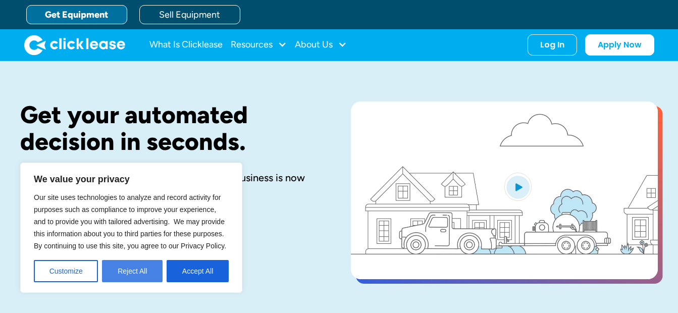
click at [126, 271] on button "Reject All" at bounding box center [132, 271] width 61 height 22
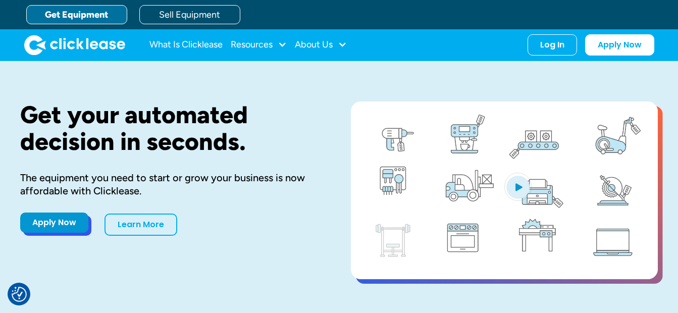
click at [56, 220] on link "Apply Now" at bounding box center [54, 222] width 68 height 20
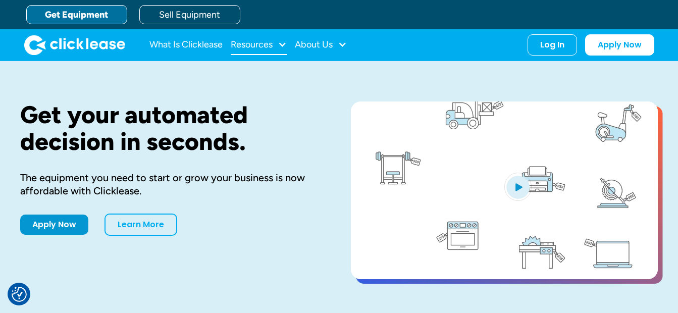
click at [279, 42] on div at bounding box center [281, 44] width 9 height 9
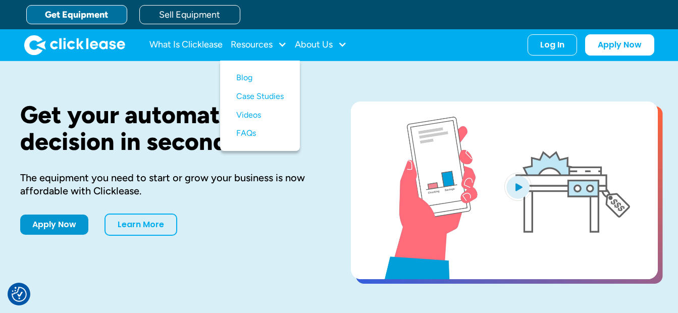
click at [105, 16] on link "Get Equipment" at bounding box center [76, 14] width 101 height 19
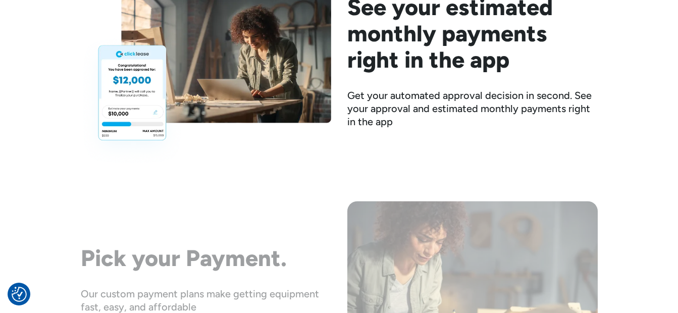
scroll to position [1514, 0]
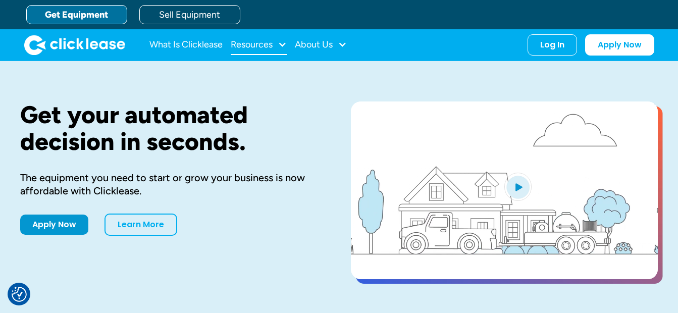
click at [276, 43] on div "Resources" at bounding box center [259, 45] width 56 height 20
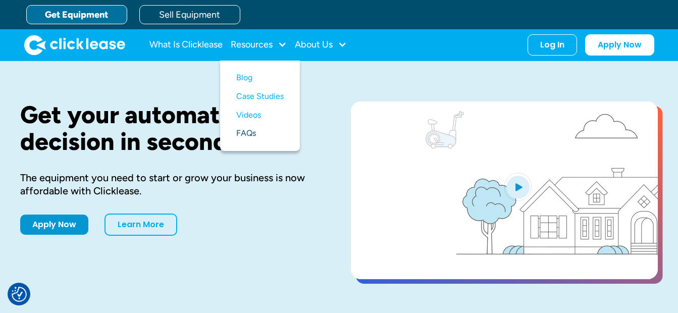
click at [249, 128] on link "FAQs" at bounding box center [259, 133] width 47 height 19
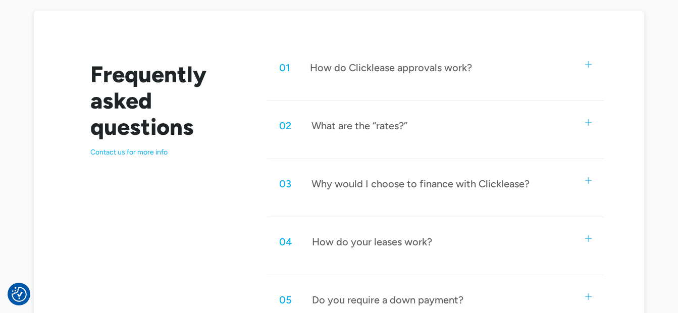
scroll to position [505, 0]
click at [377, 125] on div "What are the “rates?”" at bounding box center [359, 125] width 96 height 13
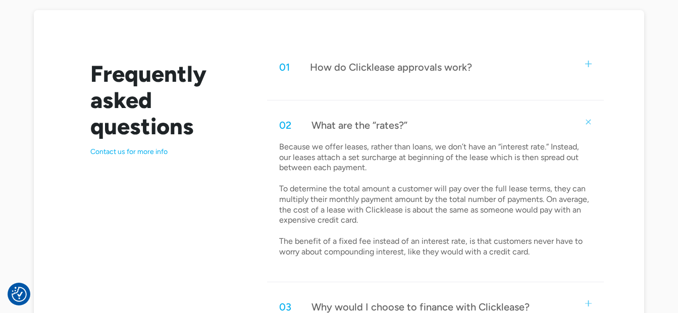
scroll to position [555, 0]
